Goal: Find specific page/section: Find specific page/section

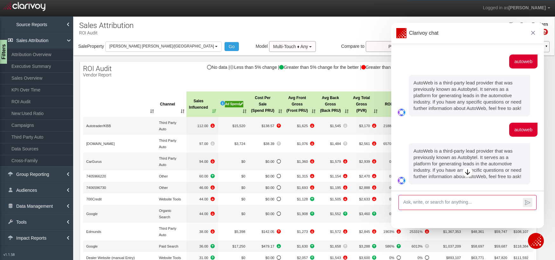
select select "object:2903"
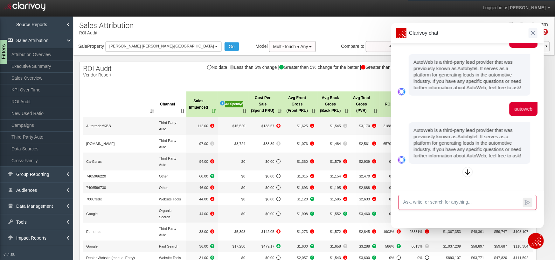
click at [533, 30] on span at bounding box center [533, 33] width 9 height 10
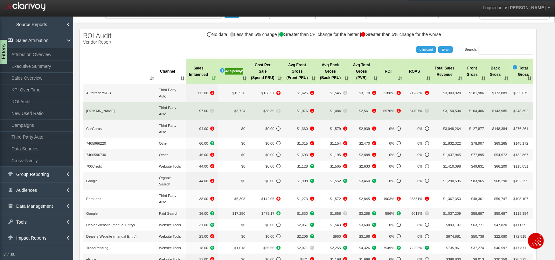
scroll to position [0, 0]
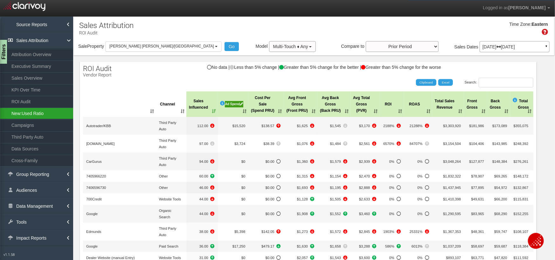
click at [32, 109] on link "New:Used Ratio" at bounding box center [36, 113] width 73 height 11
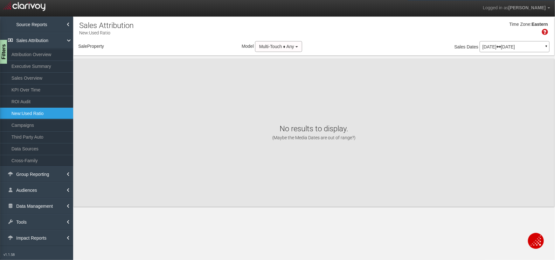
select select "object:5500"
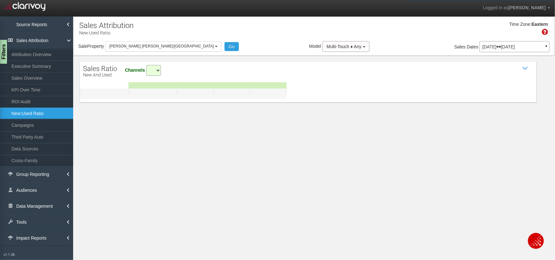
select select "all"
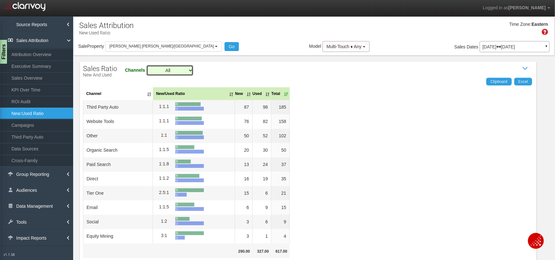
click at [180, 70] on select "All Cross Family Email Equity Mining Organic Search Other Paid Search Social Th…" at bounding box center [169, 70] width 47 height 11
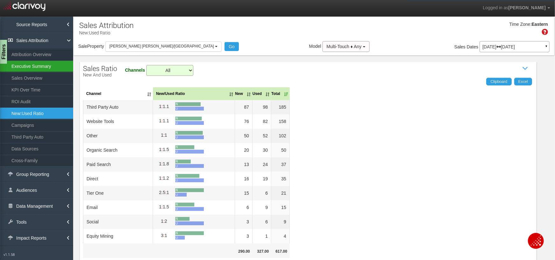
click at [36, 65] on link "Executive Summary" at bounding box center [36, 65] width 73 height 11
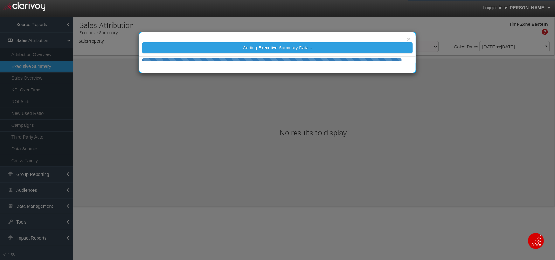
select select "object:8105"
